Goal: Transaction & Acquisition: Purchase product/service

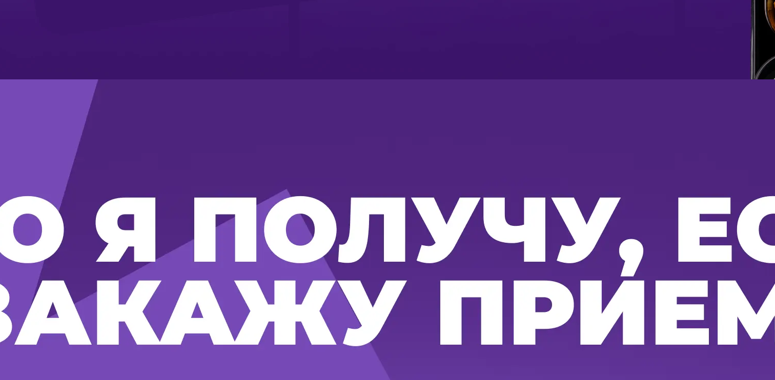
scroll to position [1411, 0]
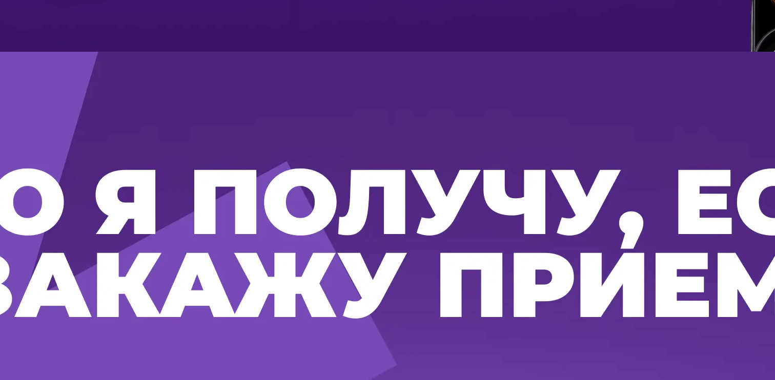
type input "**********"
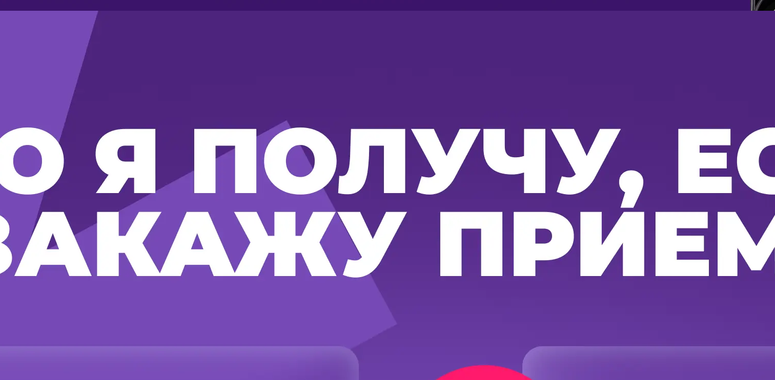
type input "****"
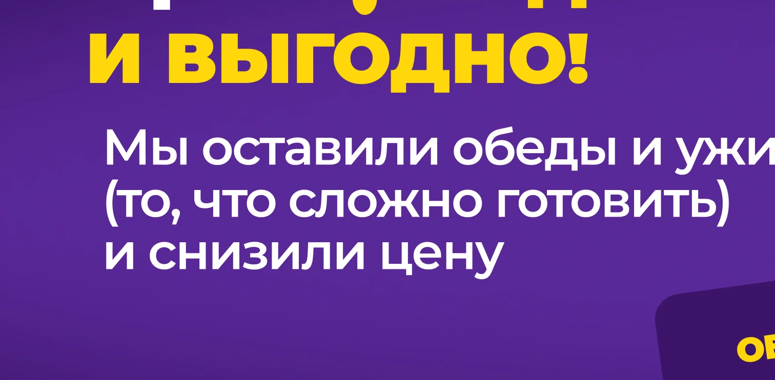
type input "**********"
